Goal: Communication & Community: Connect with others

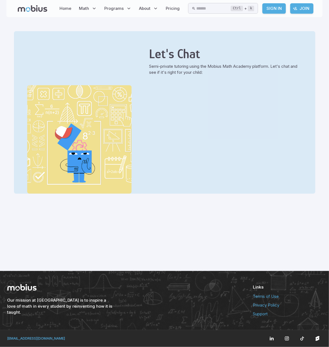
click at [211, 221] on div at bounding box center [164, 238] width 329 height 66
